Goal: Information Seeking & Learning: Learn about a topic

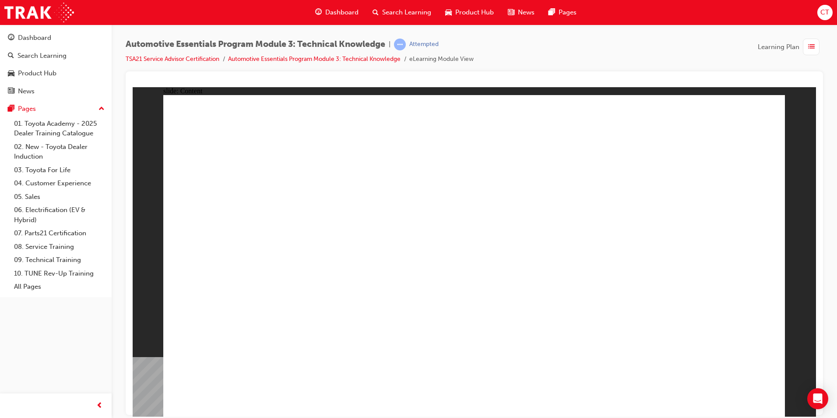
drag, startPoint x: 745, startPoint y: 384, endPoint x: 745, endPoint y: 389, distance: 4.8
radio input "true"
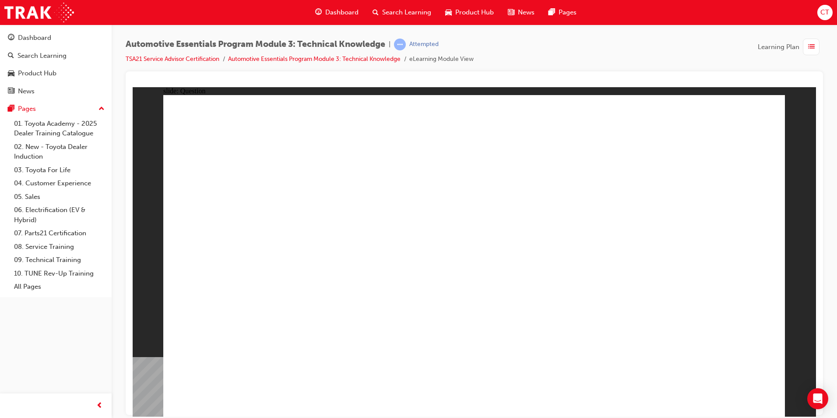
radio input "true"
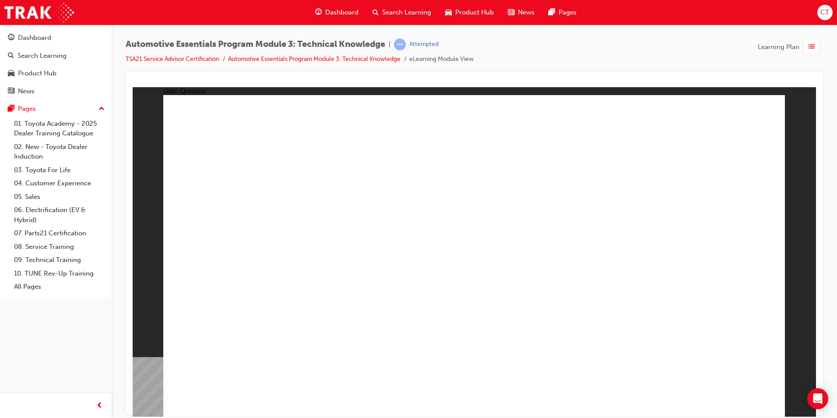
radio input "true"
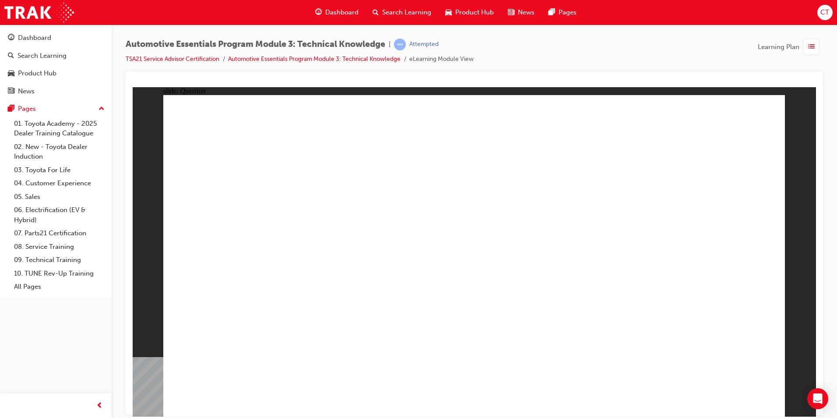
radio input "true"
